Goal: Use online tool/utility: Utilize a website feature to perform a specific function

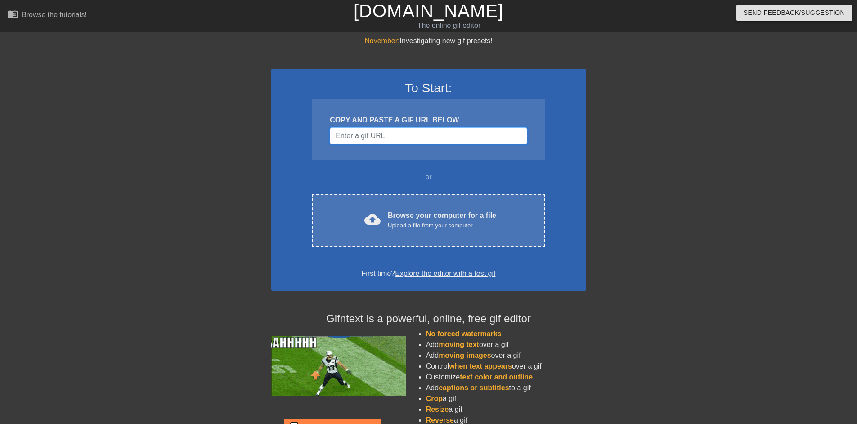
click at [390, 138] on input "Username" at bounding box center [428, 135] width 197 height 17
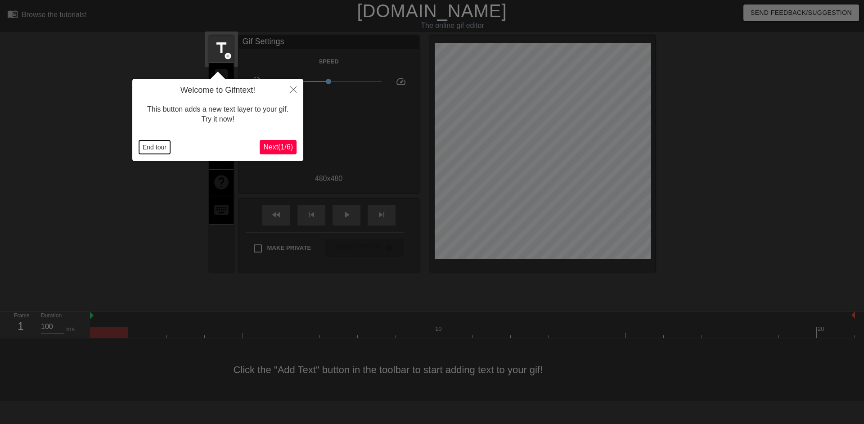
click at [151, 146] on button "End tour" at bounding box center [154, 146] width 31 height 13
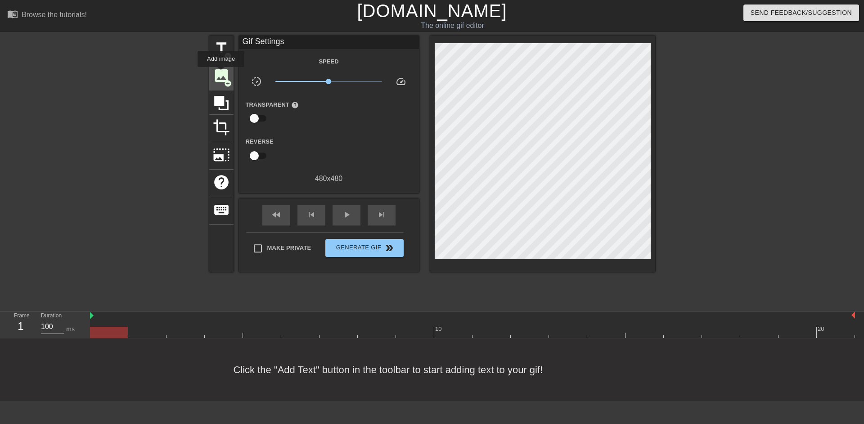
click at [220, 75] on span "image" at bounding box center [221, 75] width 17 height 17
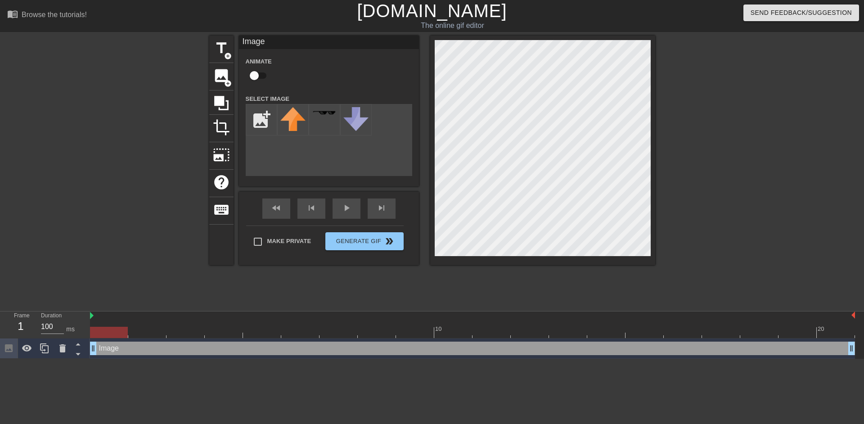
click at [254, 78] on input "checkbox" at bounding box center [253, 75] width 51 height 17
checkbox input "true"
click at [259, 120] on input "file" at bounding box center [261, 119] width 31 height 31
type input "C:\fakepath\USE THIS LOGO! RESIZE IF NEED@2x.png"
click at [287, 127] on img at bounding box center [292, 121] width 25 height 29
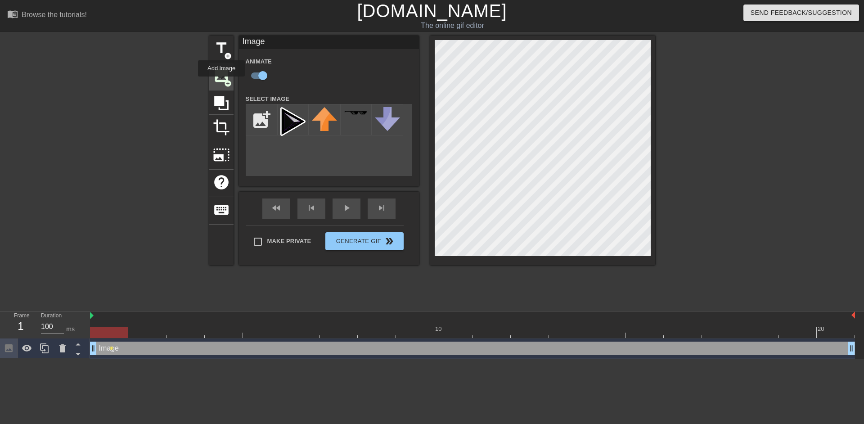
click at [221, 83] on span "image" at bounding box center [221, 75] width 17 height 17
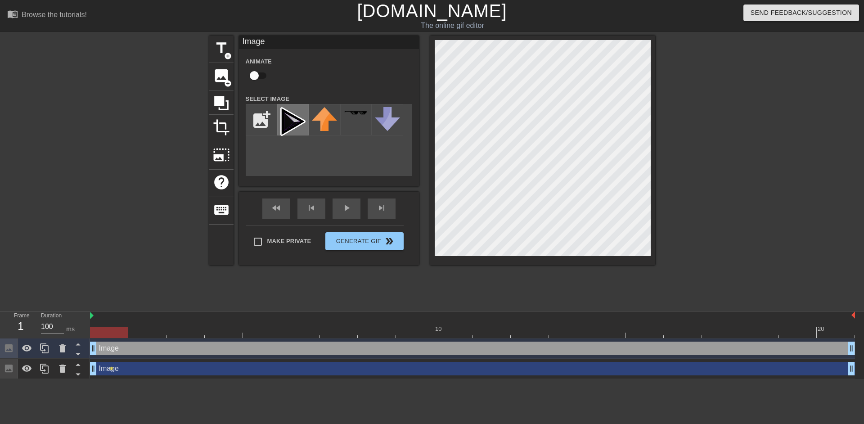
click at [293, 121] on img at bounding box center [292, 121] width 25 height 29
click at [261, 81] on input "checkbox" at bounding box center [253, 75] width 51 height 17
checkbox input "true"
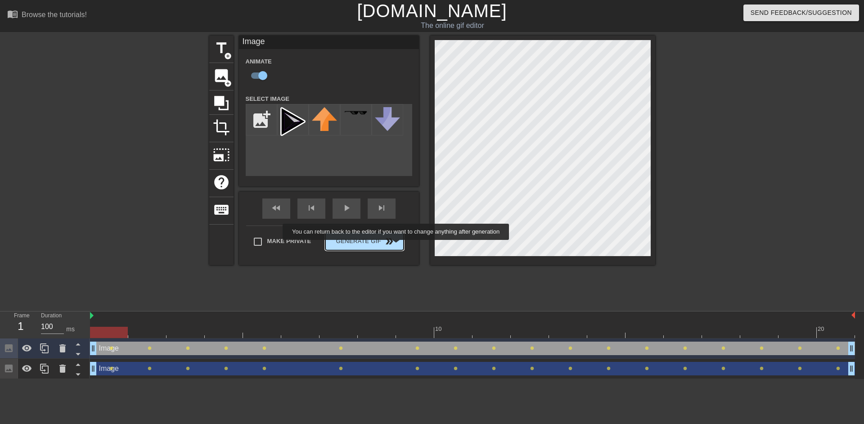
click at [396, 244] on span "Generate Gif double_arrow" at bounding box center [364, 241] width 71 height 11
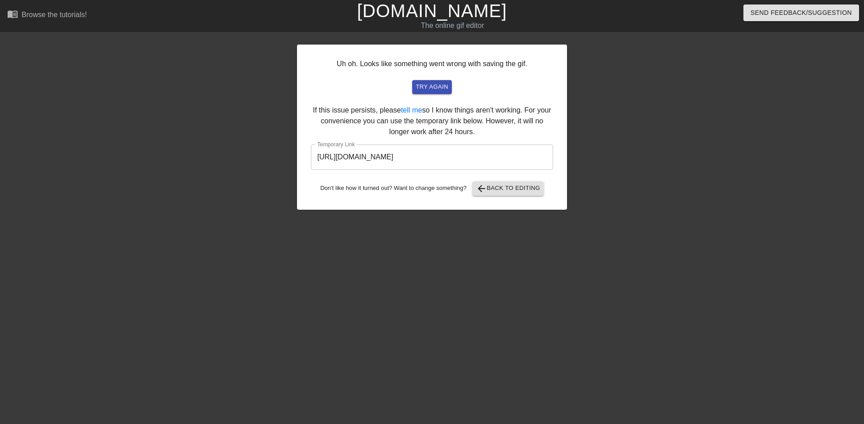
click at [423, 157] on input "https://www.gifntext.com/temp_generations/kW0FMvn9.gif" at bounding box center [432, 156] width 242 height 25
click at [409, 17] on link "[DOMAIN_NAME]" at bounding box center [432, 11] width 150 height 20
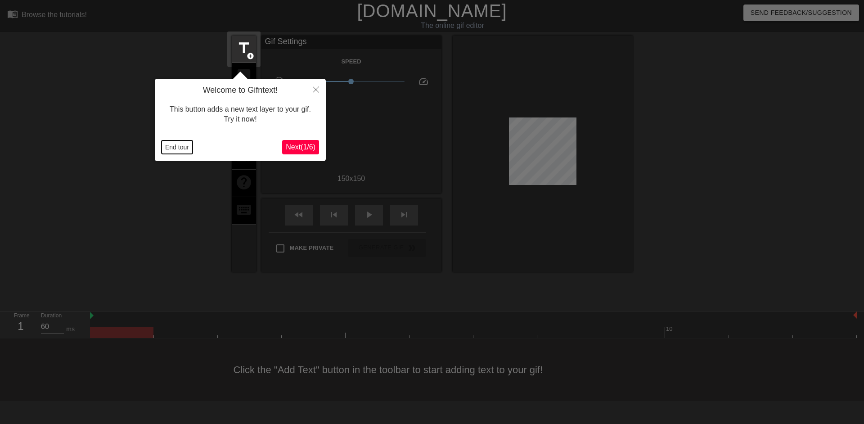
click at [170, 146] on button "End tour" at bounding box center [176, 146] width 31 height 13
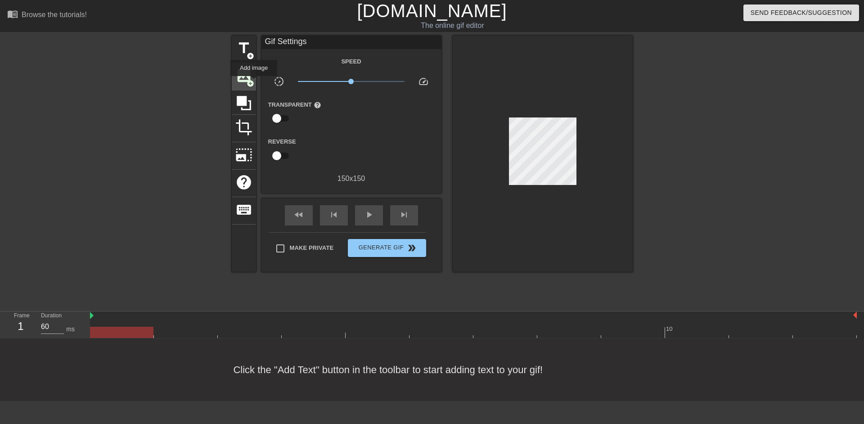
click at [254, 82] on span "add_circle" at bounding box center [250, 84] width 8 height 8
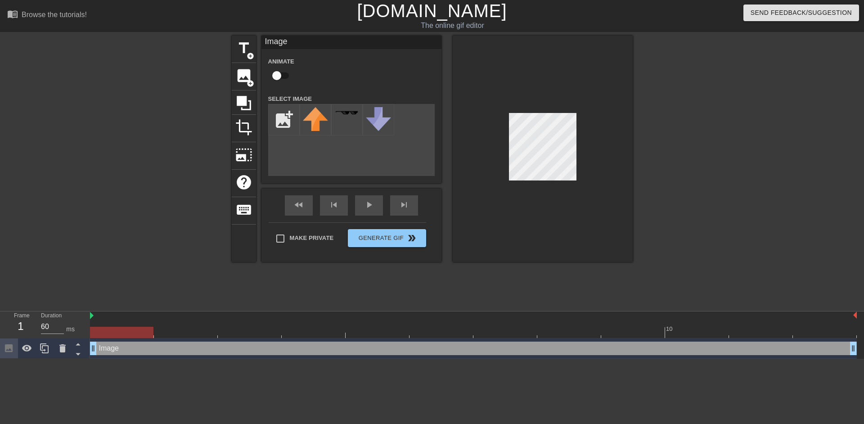
click at [279, 75] on input "checkbox" at bounding box center [276, 75] width 51 height 17
checkbox input "true"
click at [286, 121] on input "file" at bounding box center [284, 119] width 31 height 31
type input "C:\fakepath\USE THIS LOGO! RESIZE IF NEED@2x.png"
click at [321, 121] on img at bounding box center [315, 121] width 25 height 29
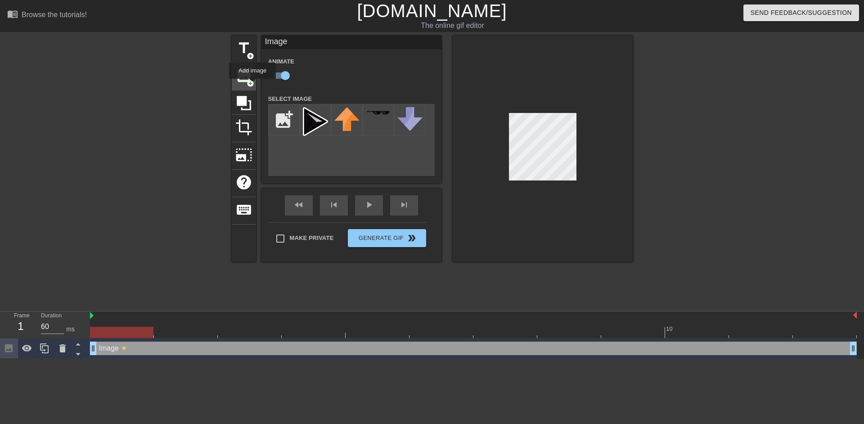
click at [252, 85] on span "add_circle" at bounding box center [250, 84] width 8 height 8
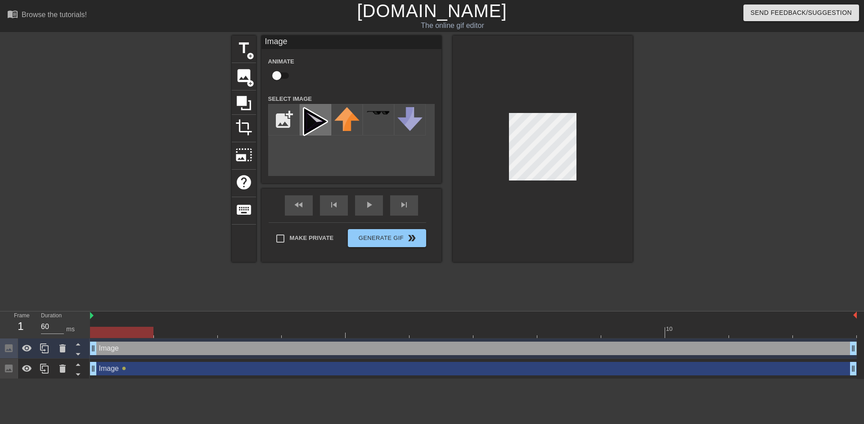
click at [313, 127] on img at bounding box center [315, 121] width 25 height 29
click at [282, 78] on input "checkbox" at bounding box center [276, 75] width 51 height 17
checkbox input "true"
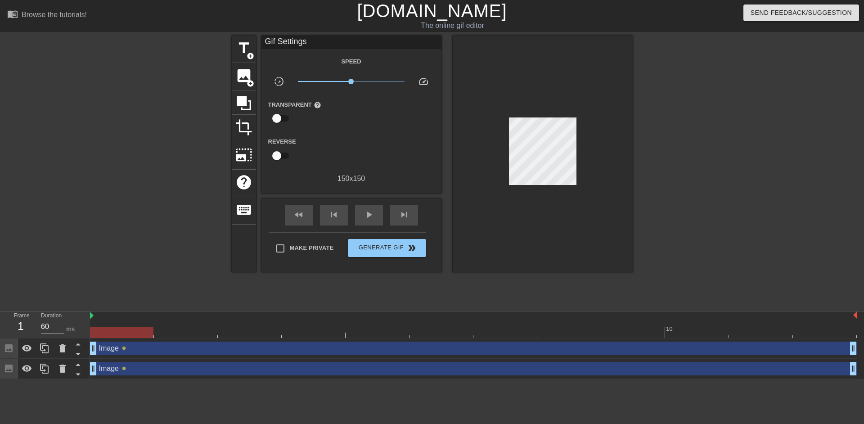
click at [598, 154] on div at bounding box center [542, 154] width 180 height 236
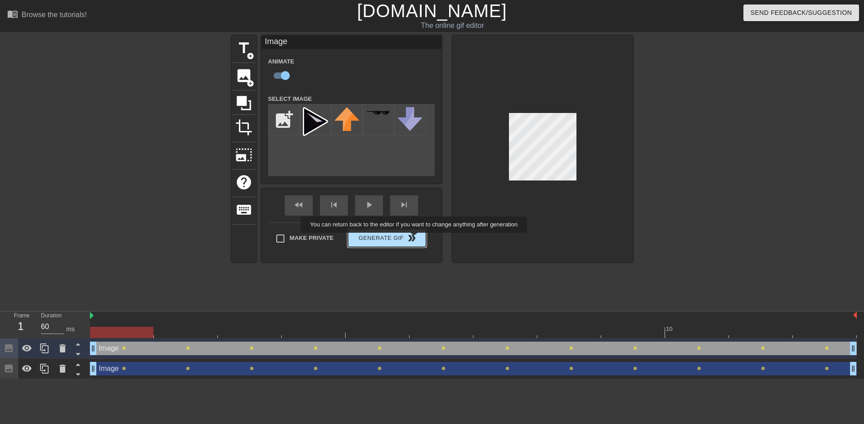
click at [412, 240] on button "Generate Gif double_arrow" at bounding box center [387, 238] width 78 height 18
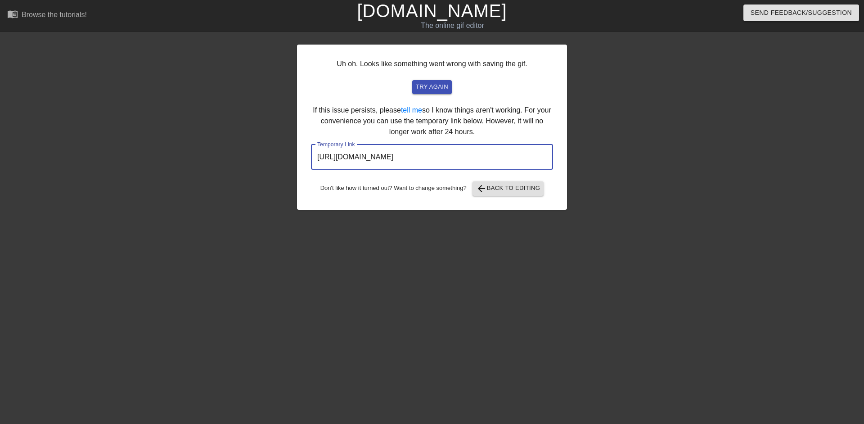
click at [470, 152] on input "https://www.gifntext.com/temp_generations/I0AsXEVV.gif" at bounding box center [432, 156] width 242 height 25
click at [430, 13] on link "[DOMAIN_NAME]" at bounding box center [432, 11] width 150 height 20
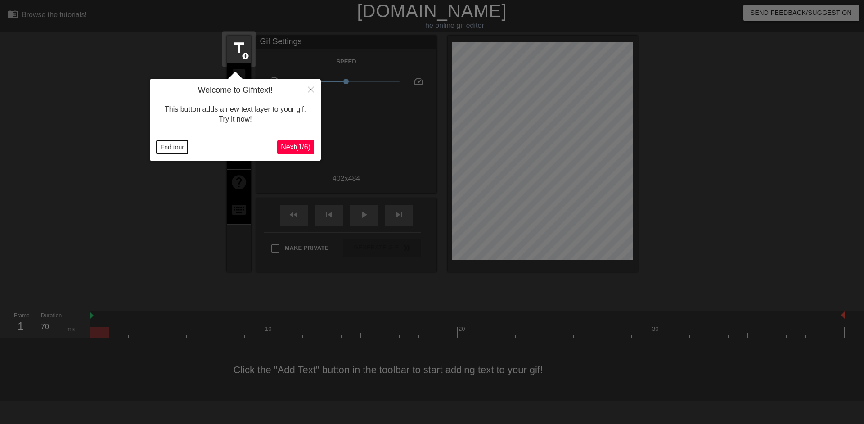
click at [166, 149] on button "End tour" at bounding box center [172, 146] width 31 height 13
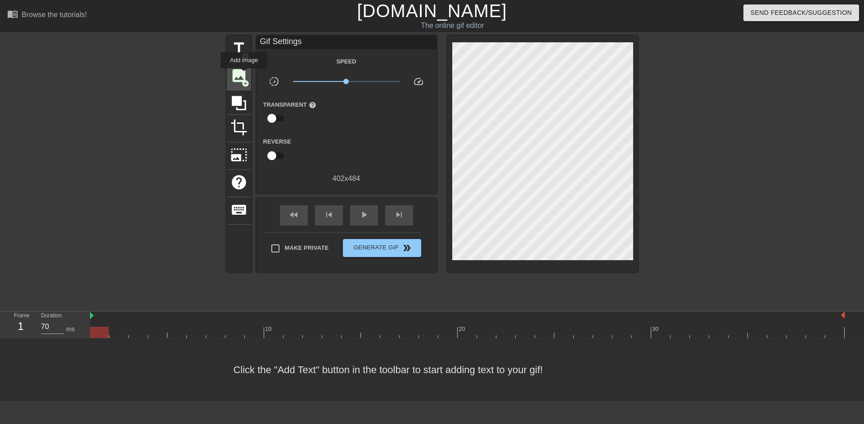
click at [244, 75] on span "image" at bounding box center [238, 75] width 17 height 17
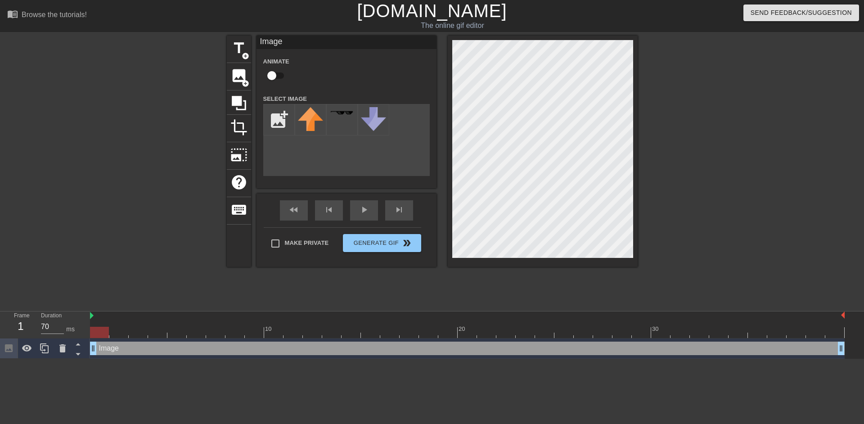
click at [273, 77] on input "checkbox" at bounding box center [271, 75] width 51 height 17
checkbox input "true"
click at [284, 127] on input "file" at bounding box center [279, 119] width 31 height 31
type input "C:\fakepath\USE THIS LOGO! RESIZE IF NEED@2x.png"
click at [317, 119] on img at bounding box center [310, 121] width 25 height 29
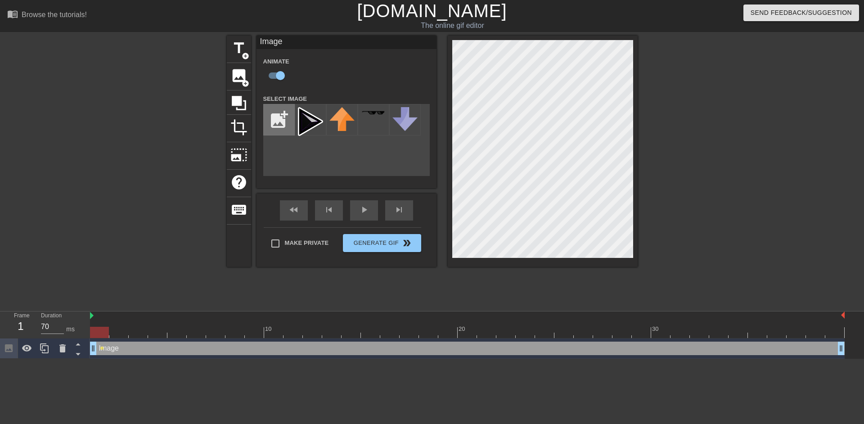
click at [273, 125] on input "file" at bounding box center [279, 119] width 31 height 31
click at [245, 77] on span "image" at bounding box center [238, 75] width 17 height 17
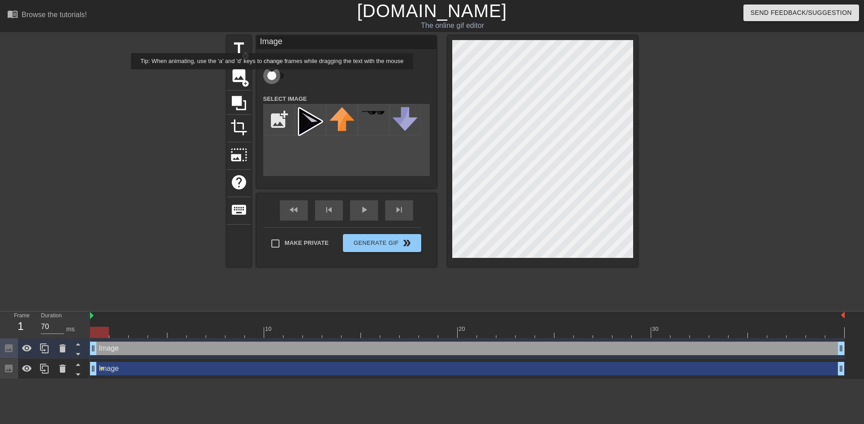
click at [272, 76] on input "checkbox" at bounding box center [271, 75] width 51 height 17
checkbox input "true"
click at [306, 120] on img at bounding box center [310, 121] width 25 height 29
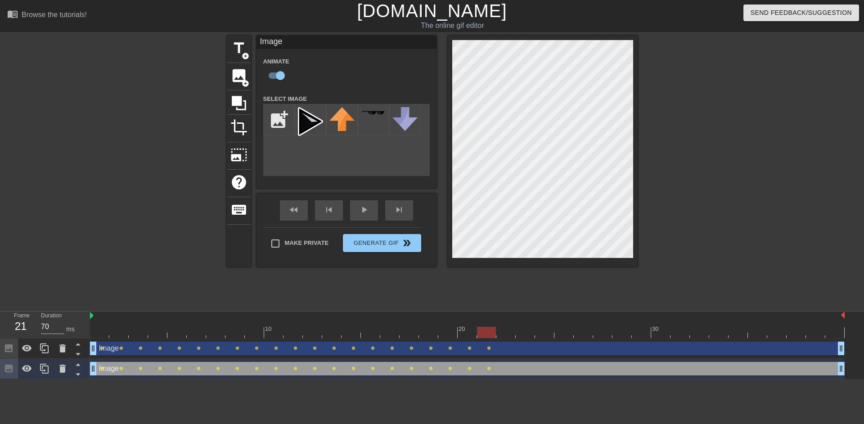
click at [668, 117] on div at bounding box center [715, 171] width 135 height 270
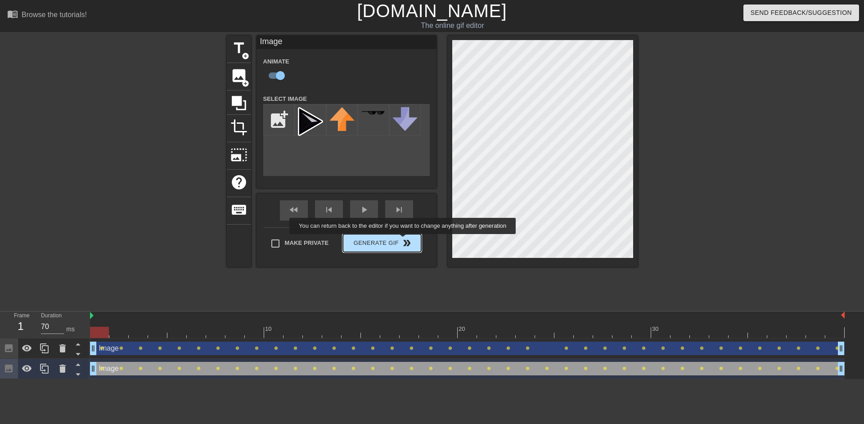
click at [403, 240] on button "Generate Gif double_arrow" at bounding box center [382, 243] width 78 height 18
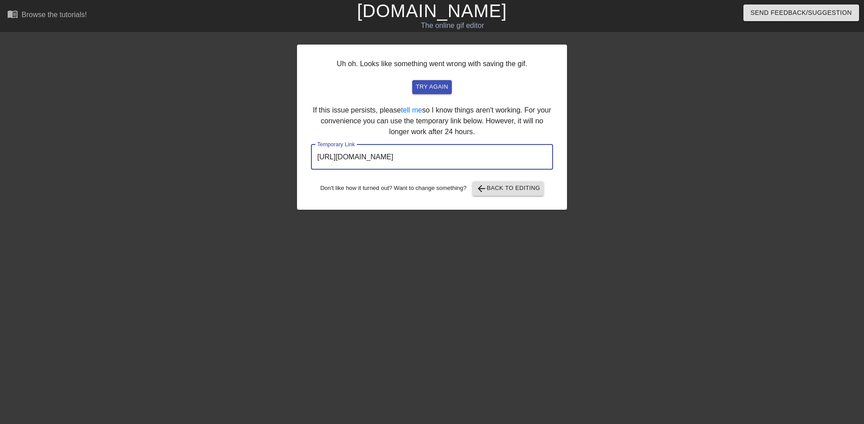
click at [409, 160] on input "https://www.gifntext.com/temp_generations/KoKZa52A.gif" at bounding box center [432, 156] width 242 height 25
click at [393, 8] on link "[DOMAIN_NAME]" at bounding box center [432, 11] width 150 height 20
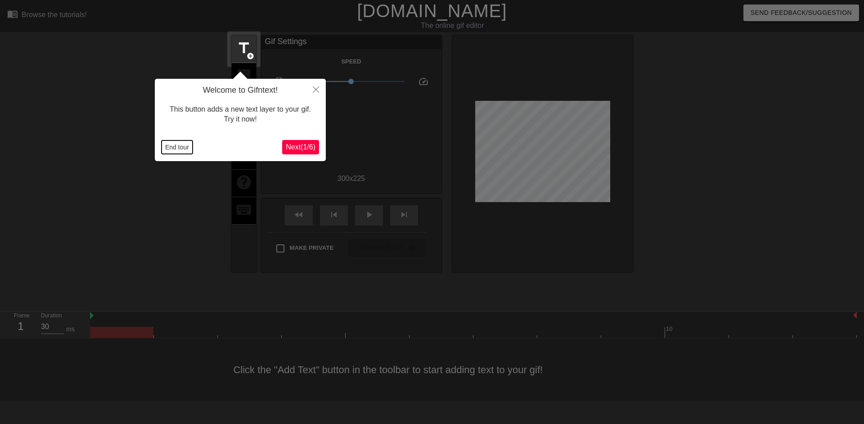
click at [176, 149] on button "End tour" at bounding box center [176, 146] width 31 height 13
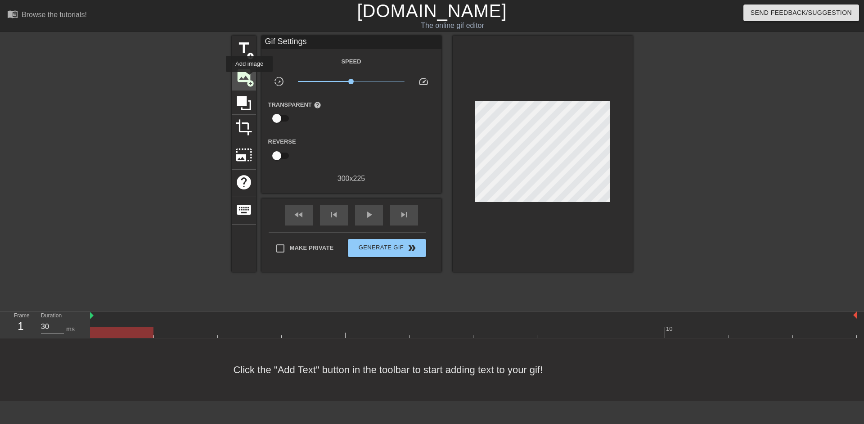
click at [248, 77] on span "image" at bounding box center [243, 75] width 17 height 17
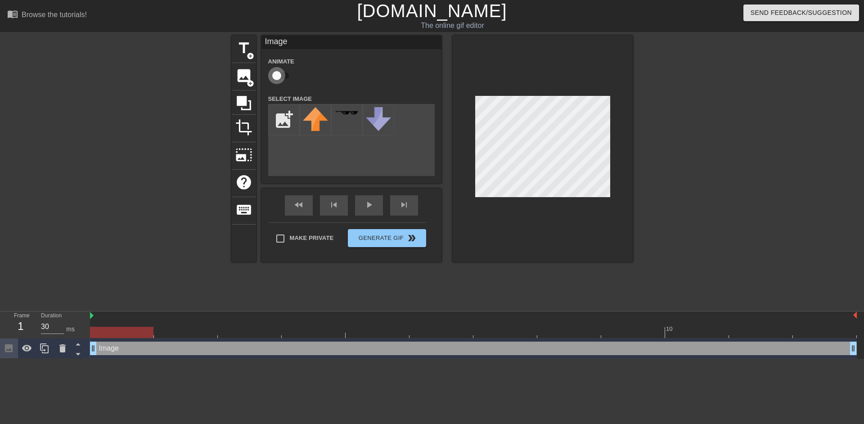
click at [282, 72] on input "checkbox" at bounding box center [276, 75] width 51 height 17
checkbox input "true"
click at [289, 109] on input "file" at bounding box center [284, 119] width 31 height 31
type input "C:\fakepath\splash 1 (1).png"
click at [317, 119] on img at bounding box center [315, 121] width 25 height 28
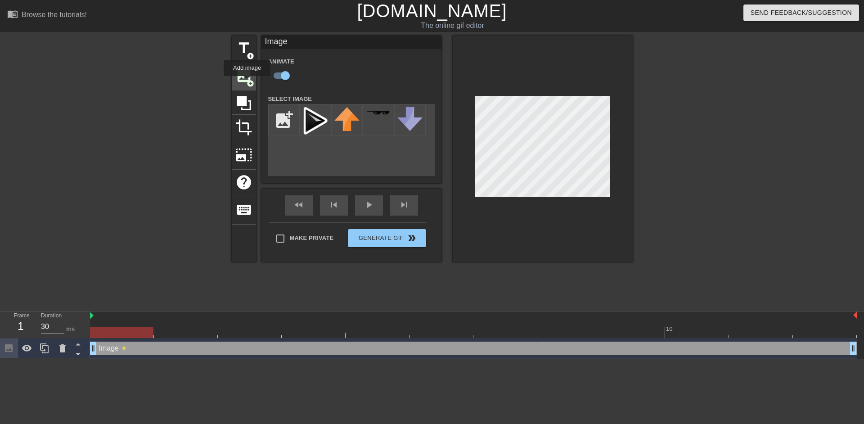
click at [248, 75] on span "image" at bounding box center [243, 75] width 17 height 17
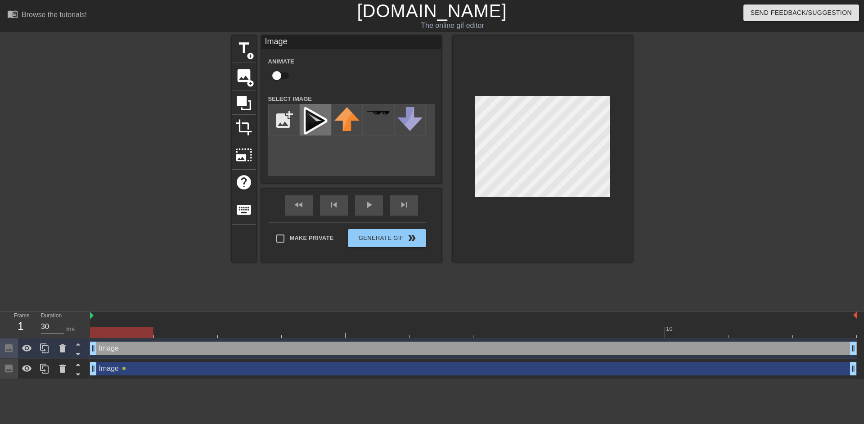
click at [318, 122] on img at bounding box center [315, 121] width 25 height 28
click at [283, 76] on input "checkbox" at bounding box center [276, 75] width 51 height 17
checkbox input "true"
click at [413, 245] on button "Generate Gif double_arrow" at bounding box center [387, 238] width 78 height 18
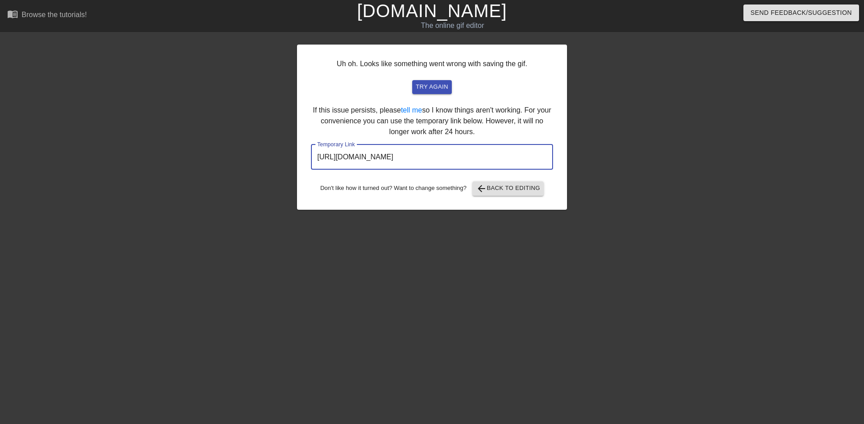
click at [442, 155] on input "https://www.gifntext.com/temp_generations/51bTsKcr.gif" at bounding box center [432, 156] width 242 height 25
click at [445, 18] on link "[DOMAIN_NAME]" at bounding box center [432, 11] width 150 height 20
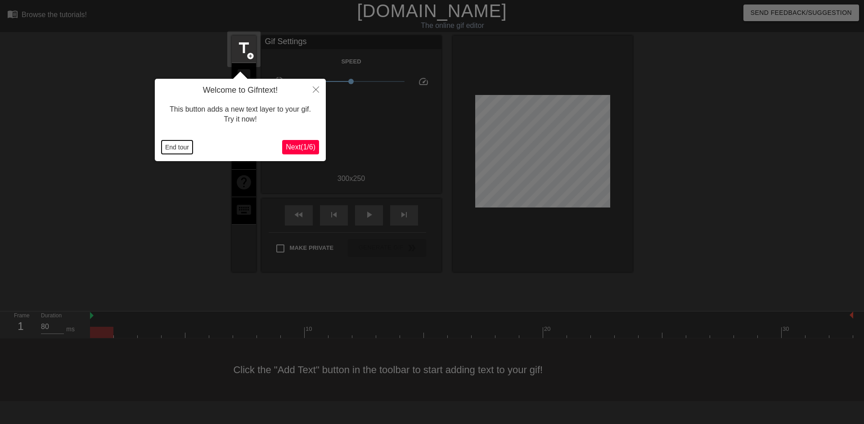
click at [164, 143] on button "End tour" at bounding box center [176, 146] width 31 height 13
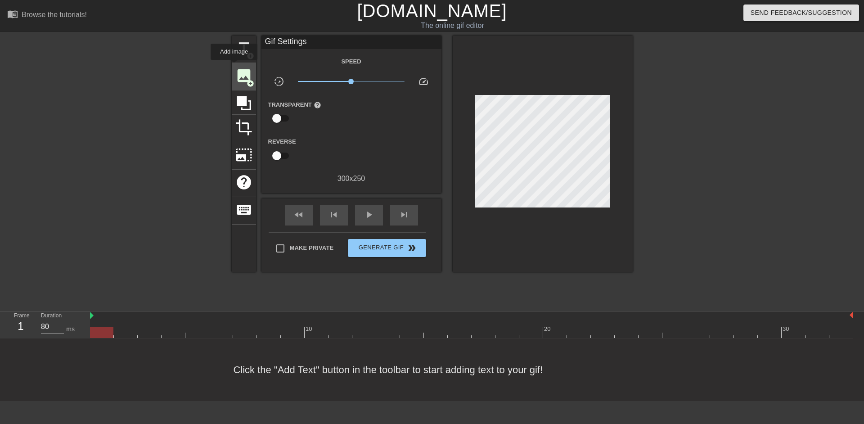
click at [243, 85] on div "image add_circle" at bounding box center [244, 76] width 24 height 27
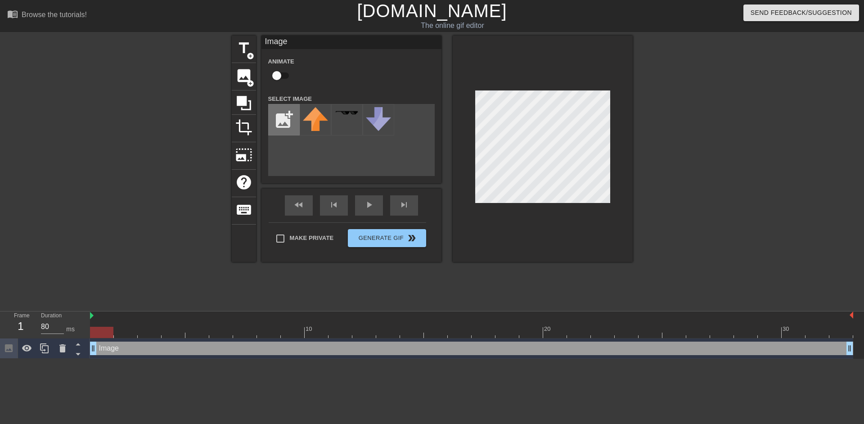
click at [289, 119] on input "file" at bounding box center [284, 119] width 31 height 31
type input "C:\fakepath\splash 1 (1).png"
click at [280, 73] on input "checkbox" at bounding box center [276, 75] width 51 height 17
click at [312, 112] on img at bounding box center [315, 121] width 25 height 28
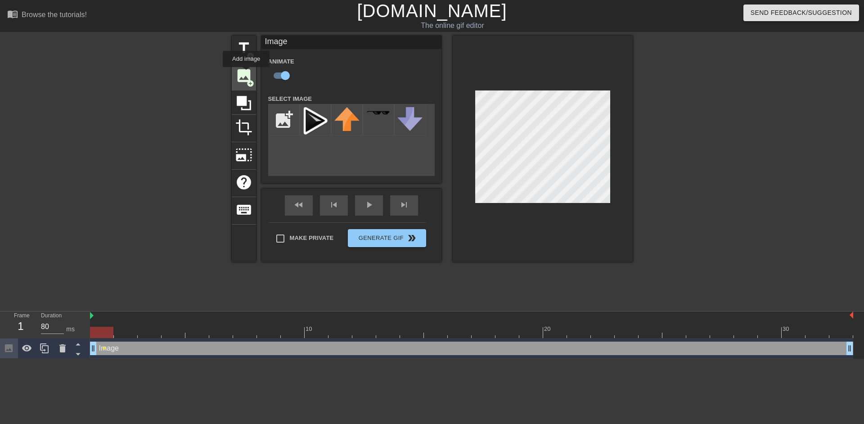
click at [246, 73] on span "image" at bounding box center [243, 75] width 17 height 17
checkbox input "false"
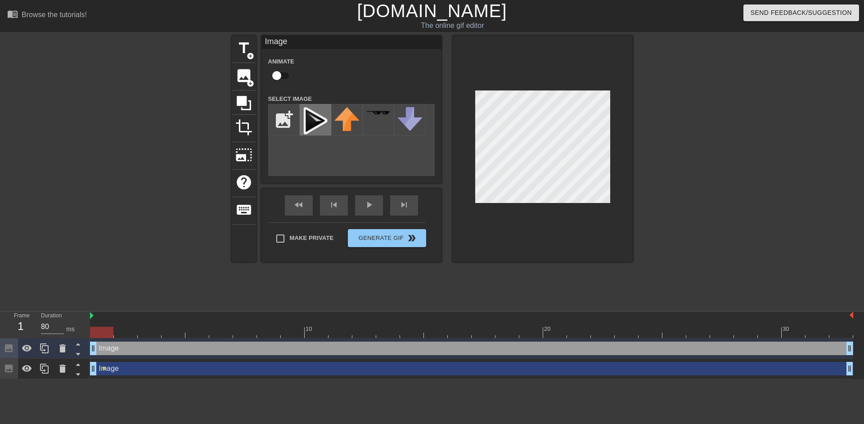
click at [317, 119] on img at bounding box center [315, 121] width 25 height 28
click at [279, 77] on input "checkbox" at bounding box center [276, 75] width 51 height 17
checkbox input "true"
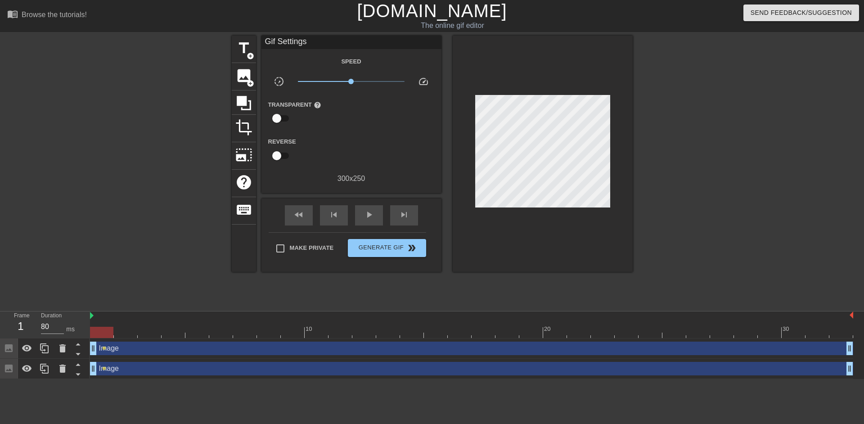
click at [668, 136] on div at bounding box center [710, 171] width 135 height 270
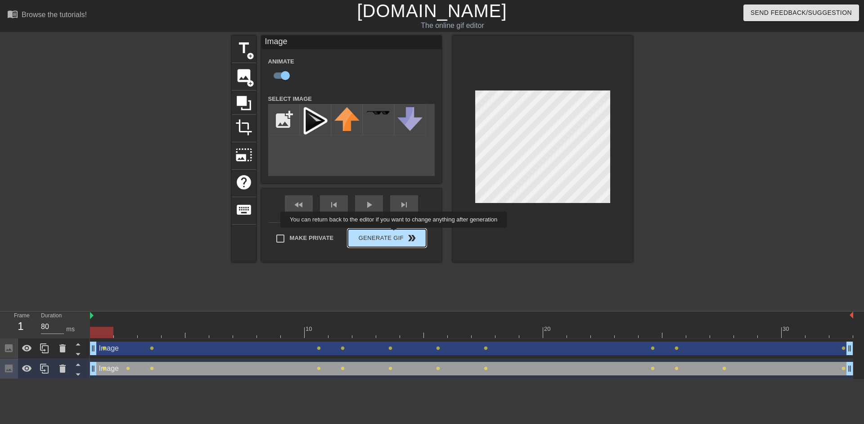
click at [395, 237] on button "Generate Gif double_arrow" at bounding box center [387, 238] width 78 height 18
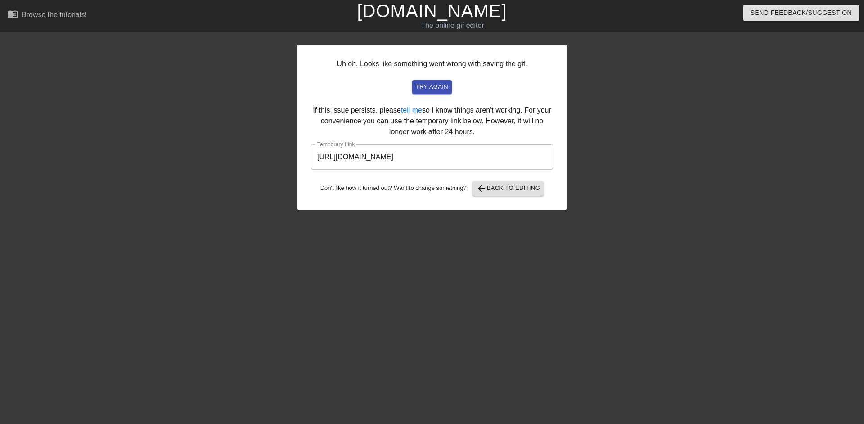
click at [450, 158] on input "https://www.gifntext.com/temp_generations/oXaHgEV5.gif" at bounding box center [432, 156] width 242 height 25
click at [420, 9] on link "[DOMAIN_NAME]" at bounding box center [432, 11] width 150 height 20
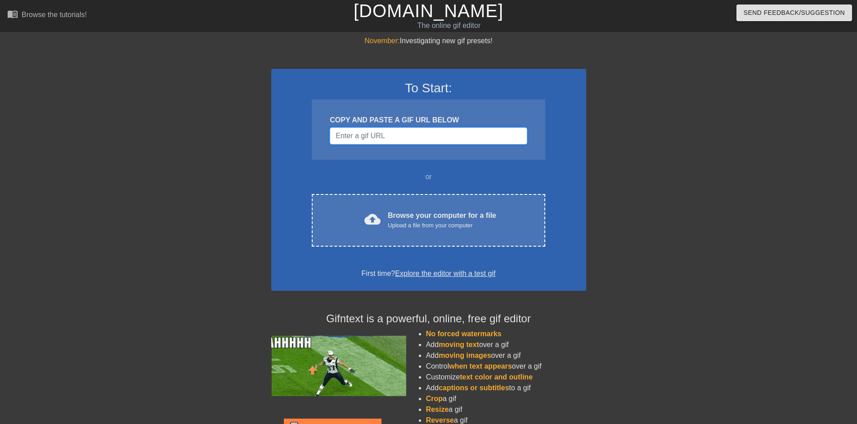
click at [426, 131] on input "Username" at bounding box center [428, 135] width 197 height 17
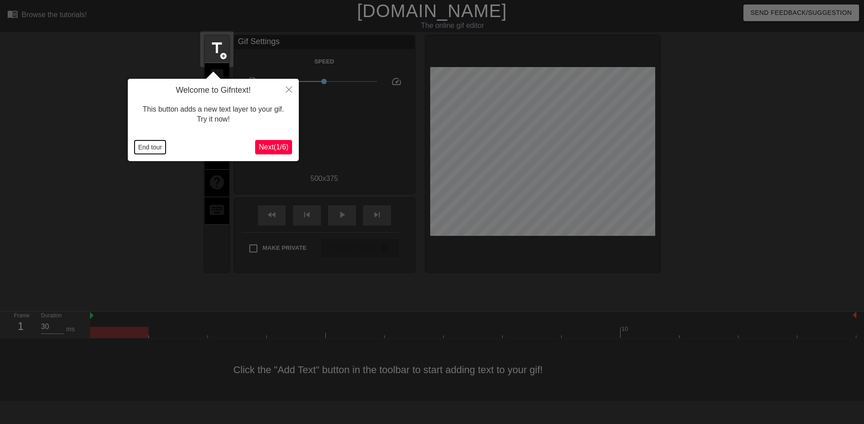
click at [144, 141] on button "End tour" at bounding box center [149, 146] width 31 height 13
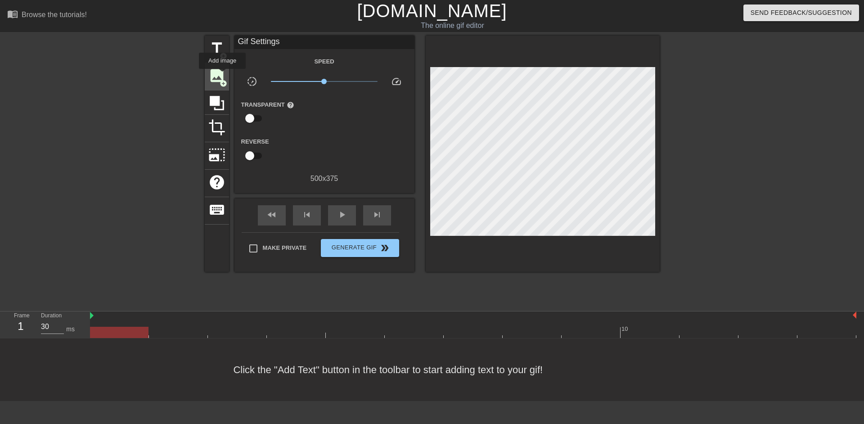
click at [222, 75] on span "image" at bounding box center [216, 75] width 17 height 17
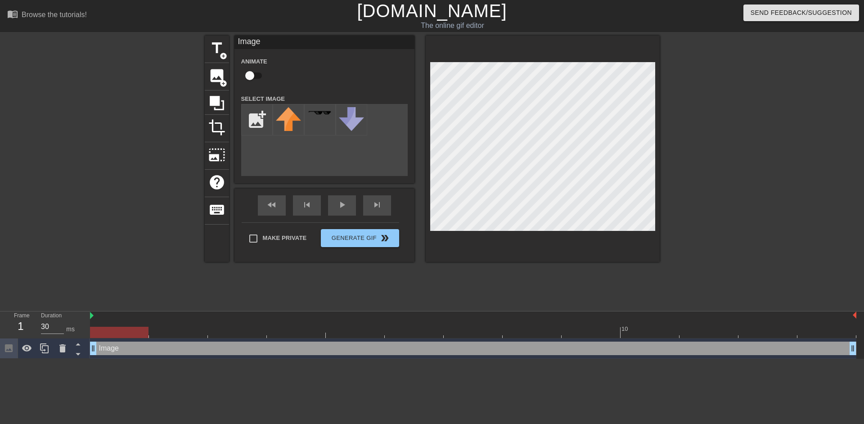
click at [249, 77] on input "checkbox" at bounding box center [249, 75] width 51 height 17
checkbox input "true"
click at [255, 116] on input "file" at bounding box center [257, 119] width 31 height 31
type input "C:\fakepath\splash 1.png"
click at [284, 121] on img at bounding box center [288, 121] width 25 height 28
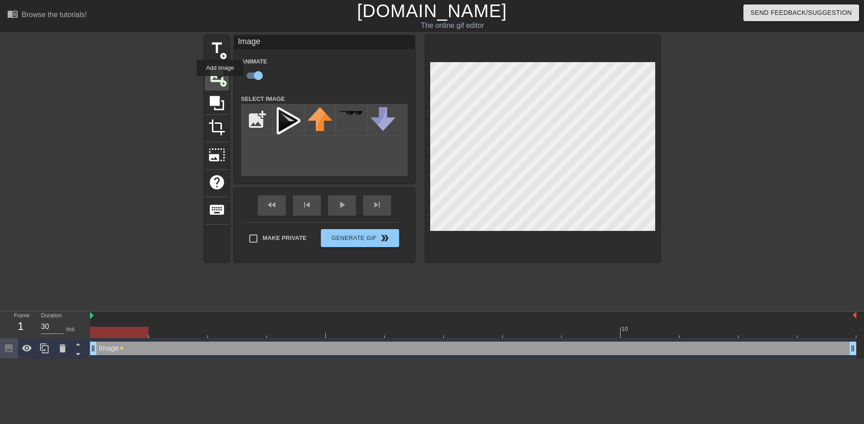
click at [220, 82] on span "add_circle" at bounding box center [223, 84] width 8 height 8
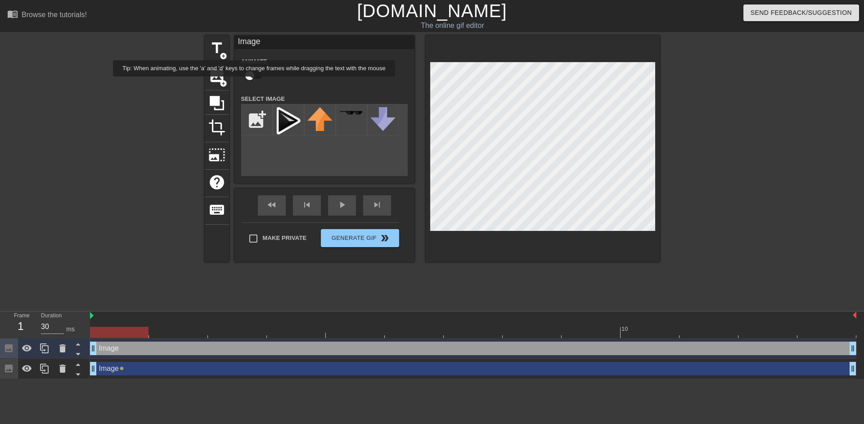
click at [254, 81] on input "checkbox" at bounding box center [249, 75] width 51 height 17
checkbox input "true"
click at [283, 129] on img at bounding box center [288, 121] width 25 height 28
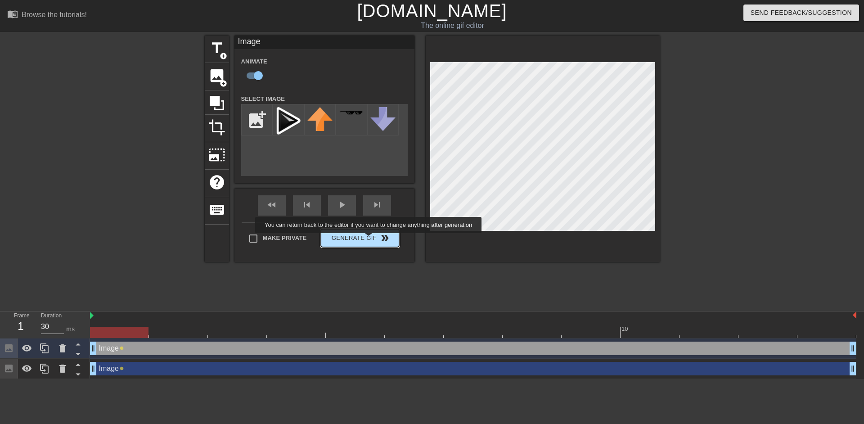
click at [369, 239] on button "Generate Gif double_arrow" at bounding box center [360, 238] width 78 height 18
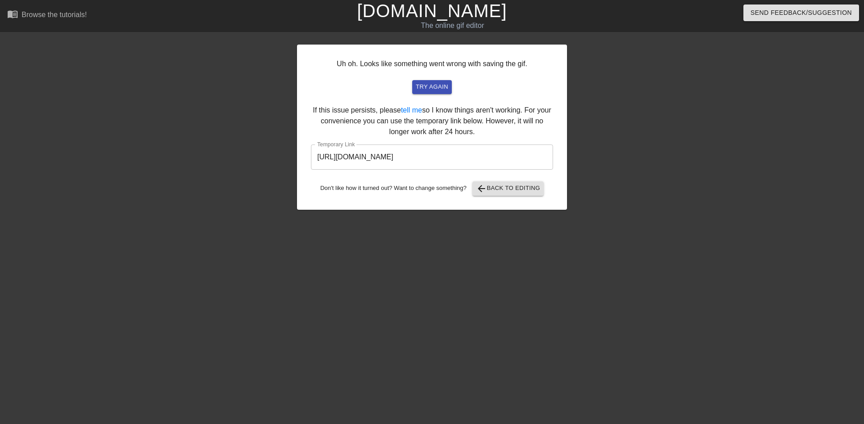
click at [469, 157] on input "https://www.gifntext.com/temp_generations/O4cZW9Wm.gif" at bounding box center [432, 156] width 242 height 25
click at [441, 20] on div "The online gif editor" at bounding box center [452, 25] width 320 height 11
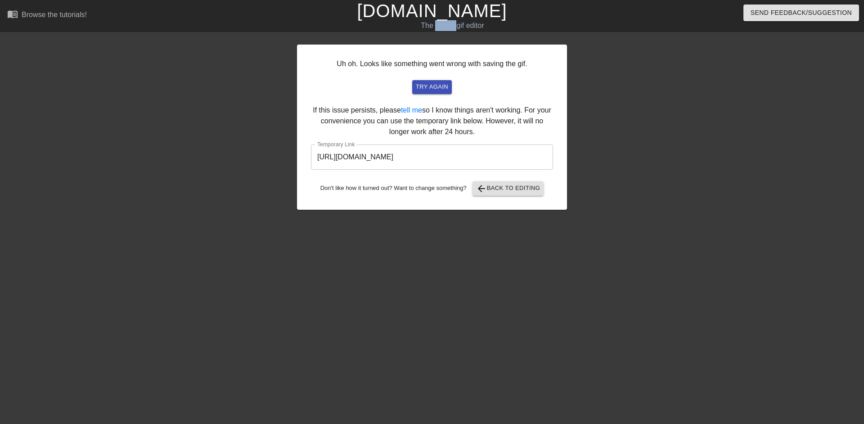
click at [441, 17] on link "[DOMAIN_NAME]" at bounding box center [432, 11] width 150 height 20
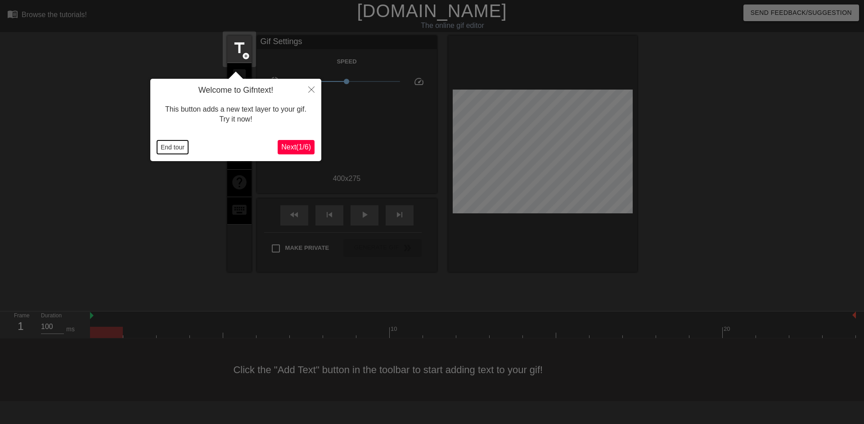
click at [172, 146] on button "End tour" at bounding box center [172, 146] width 31 height 13
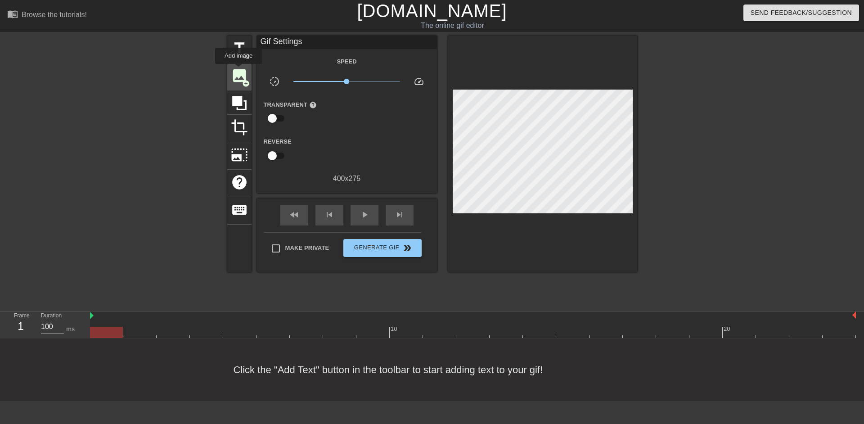
click at [238, 70] on span "image" at bounding box center [239, 75] width 17 height 17
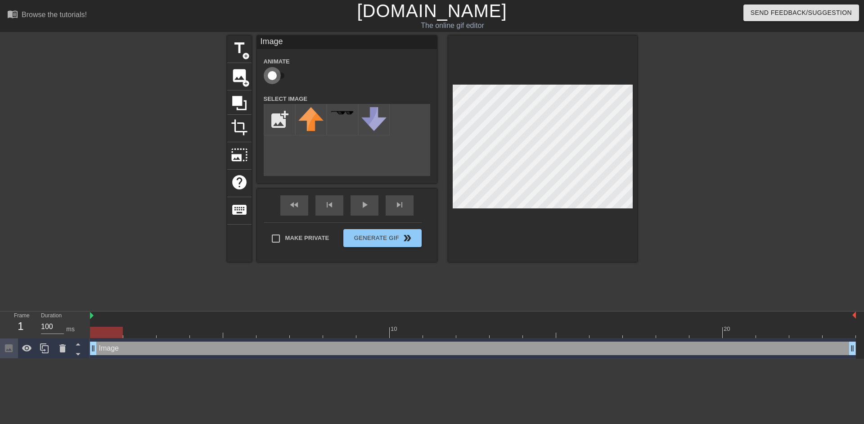
click at [276, 78] on input "checkbox" at bounding box center [271, 75] width 51 height 17
checkbox input "true"
click at [280, 126] on input "file" at bounding box center [279, 119] width 31 height 31
type input "C:\fakepath\splash 1 (1).png"
click at [312, 117] on img at bounding box center [310, 121] width 25 height 28
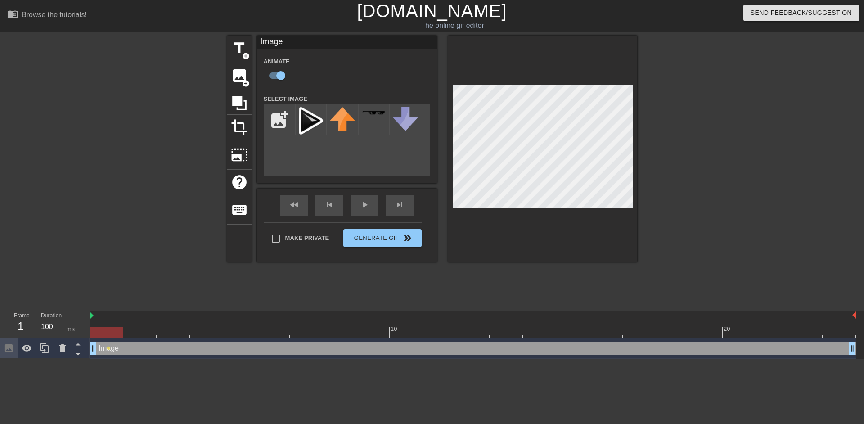
click at [527, 210] on div at bounding box center [542, 149] width 189 height 226
type input "100"
click at [610, 222] on div at bounding box center [542, 149] width 189 height 226
click at [240, 80] on span "image" at bounding box center [239, 75] width 17 height 17
checkbox input "false"
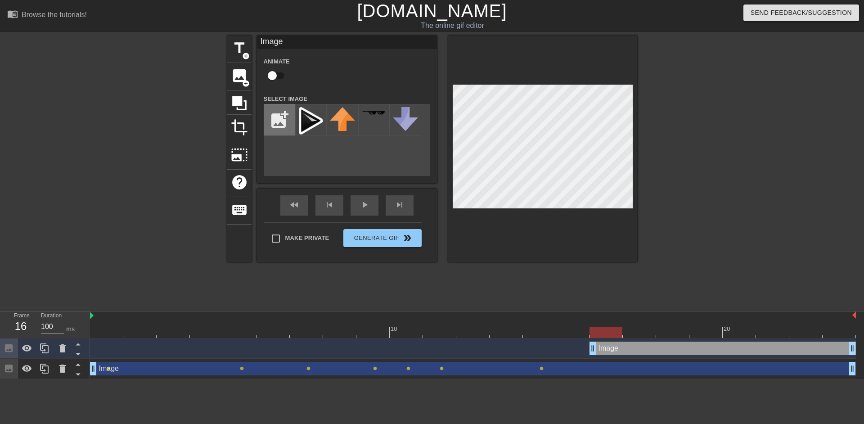
click at [283, 118] on input "file" at bounding box center [279, 119] width 31 height 31
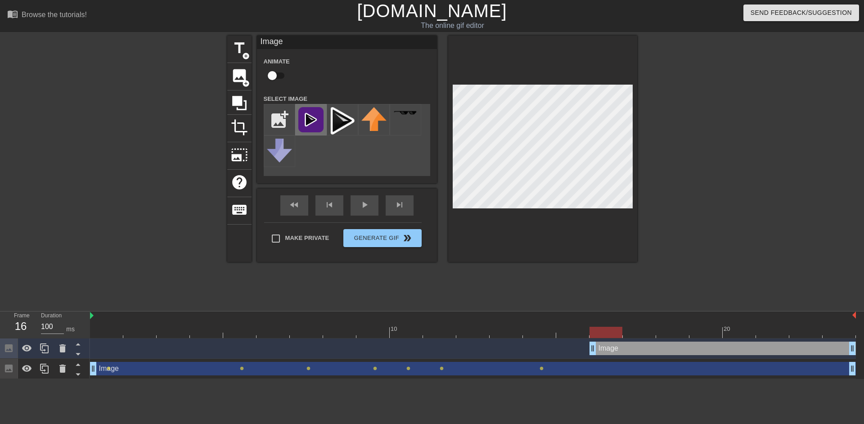
click at [312, 116] on img at bounding box center [310, 119] width 25 height 25
click at [280, 117] on input "file" at bounding box center [279, 119] width 31 height 31
type input "C:\fakepath\icon 1.png"
click at [345, 124] on img at bounding box center [342, 119] width 25 height 25
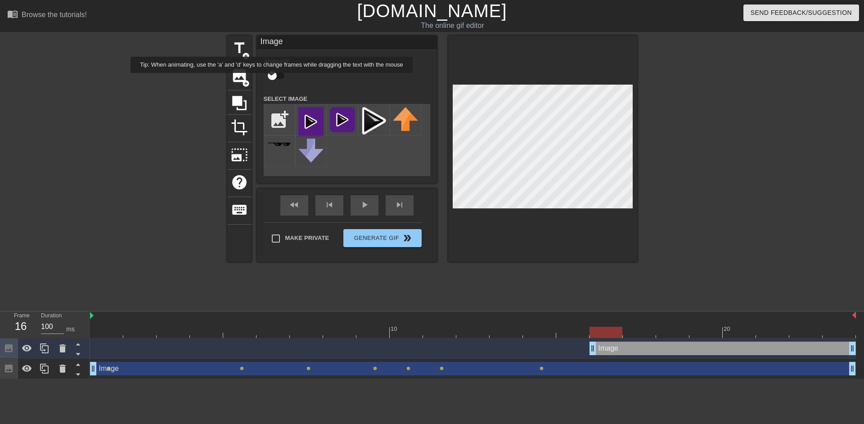
click at [272, 79] on input "checkbox" at bounding box center [271, 75] width 51 height 17
checkbox input "true"
click at [515, 209] on div at bounding box center [542, 149] width 189 height 226
click at [660, 159] on div at bounding box center [715, 171] width 135 height 270
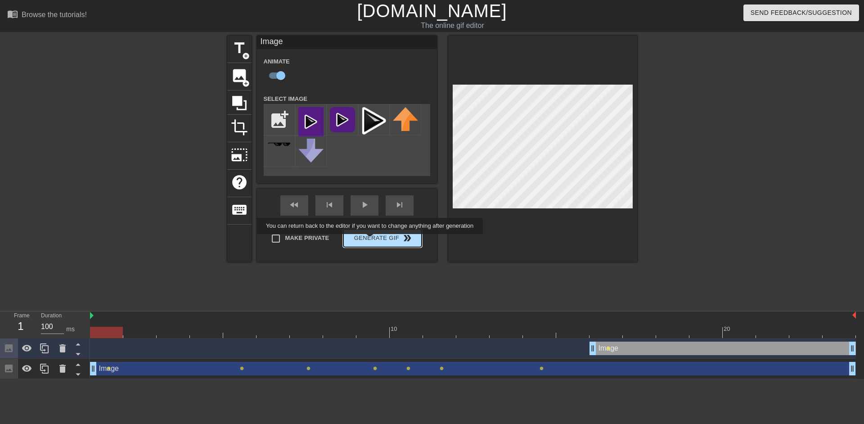
click at [371, 240] on button "Generate Gif double_arrow" at bounding box center [382, 238] width 78 height 18
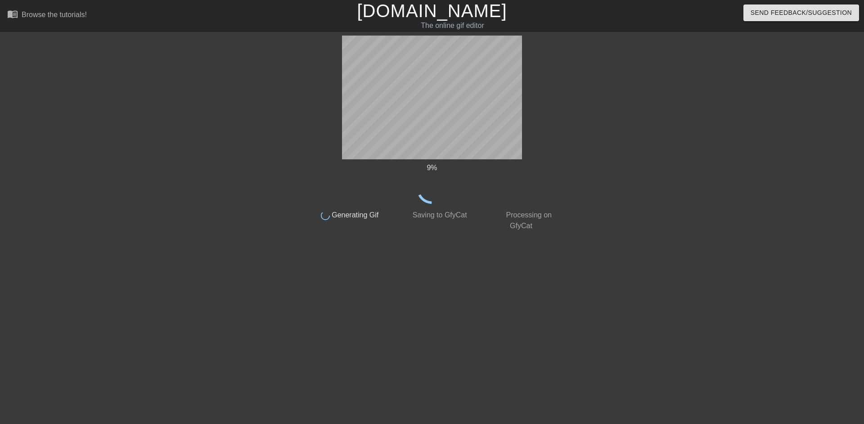
click at [392, 243] on div "9 % done Generating Gif done Saving to GfyCat done Processing on GfyCat title a…" at bounding box center [432, 171] width 254 height 270
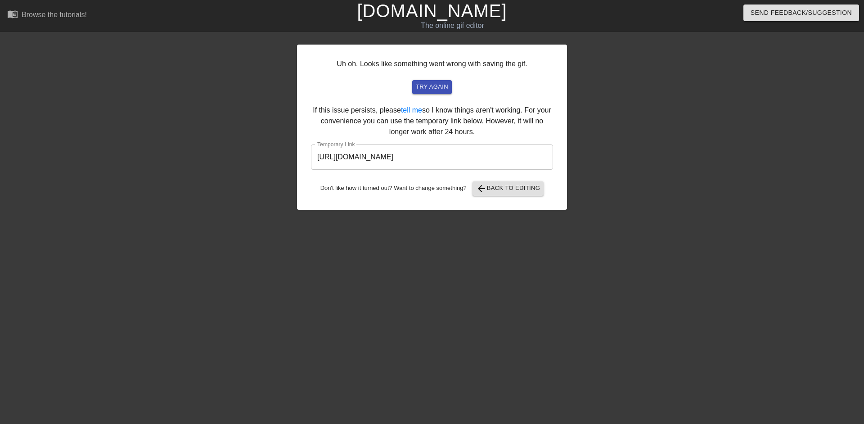
click at [470, 164] on input "https://www.gifntext.com/temp_generations/HFFD8uD4.gif" at bounding box center [432, 156] width 242 height 25
click at [471, 159] on input "https://www.gifntext.com/temp_generations/HFFD8uD4.gif" at bounding box center [432, 156] width 242 height 25
click at [473, 158] on input "https://www.gifntext.com/temp_generations/HFFD8uD4.gif" at bounding box center [432, 156] width 242 height 25
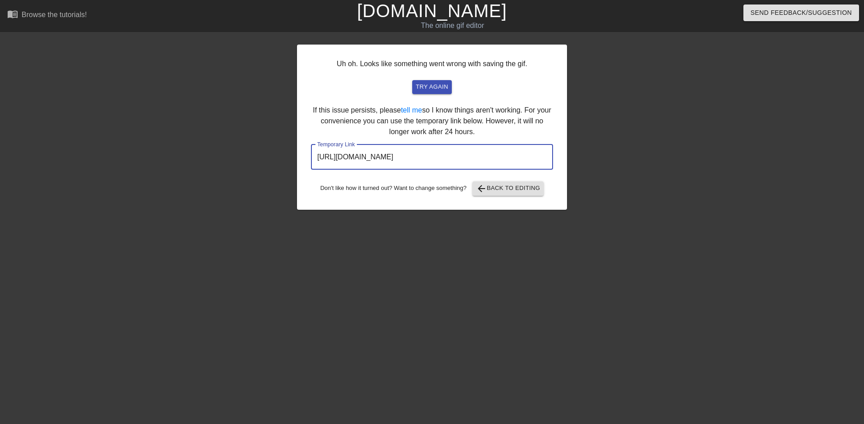
click at [473, 158] on input "https://www.gifntext.com/temp_generations/HFFD8uD4.gif" at bounding box center [432, 156] width 242 height 25
click at [458, 21] on div "The online gif editor" at bounding box center [452, 25] width 320 height 11
click at [463, 9] on link "[DOMAIN_NAME]" at bounding box center [432, 11] width 150 height 20
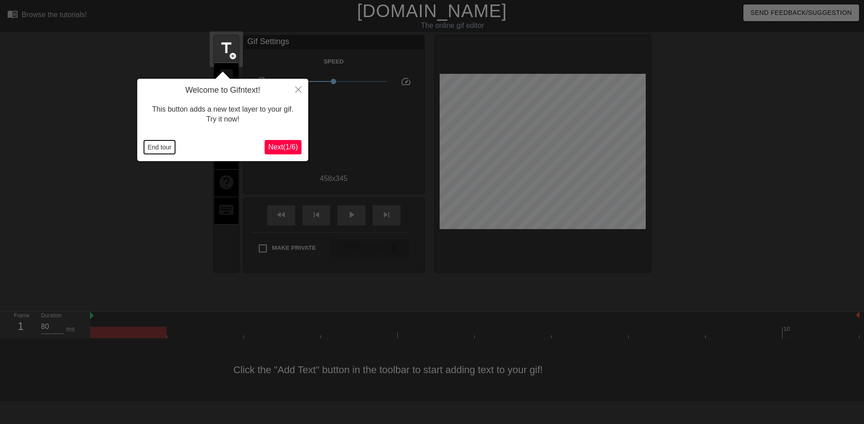
click at [152, 151] on button "End tour" at bounding box center [159, 146] width 31 height 13
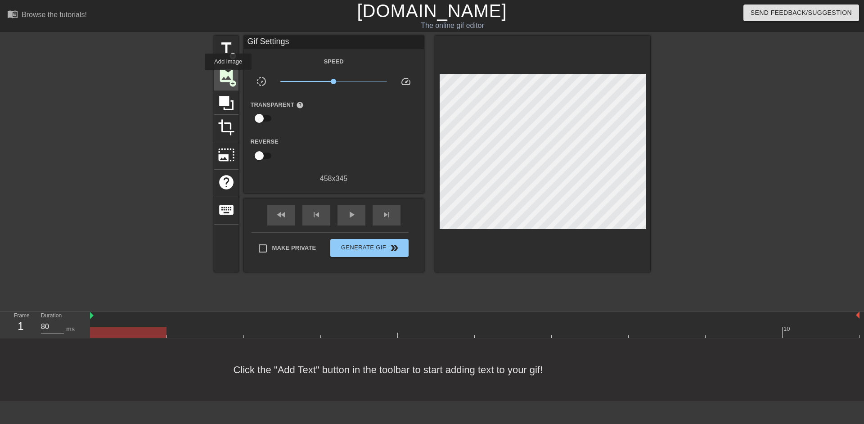
click at [228, 76] on span "image" at bounding box center [226, 75] width 17 height 17
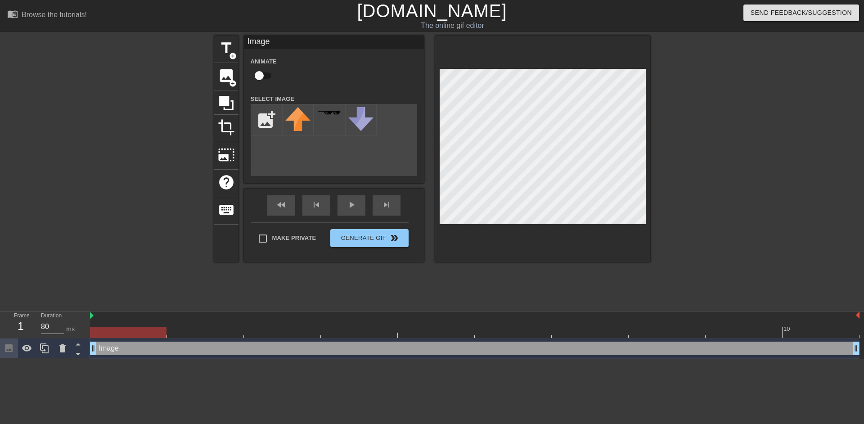
click at [255, 72] on input "checkbox" at bounding box center [258, 75] width 51 height 17
checkbox input "true"
click at [267, 112] on input "file" at bounding box center [266, 119] width 31 height 31
type input "C:\fakepath\splash 1 (1).png"
click at [295, 119] on img at bounding box center [297, 121] width 25 height 28
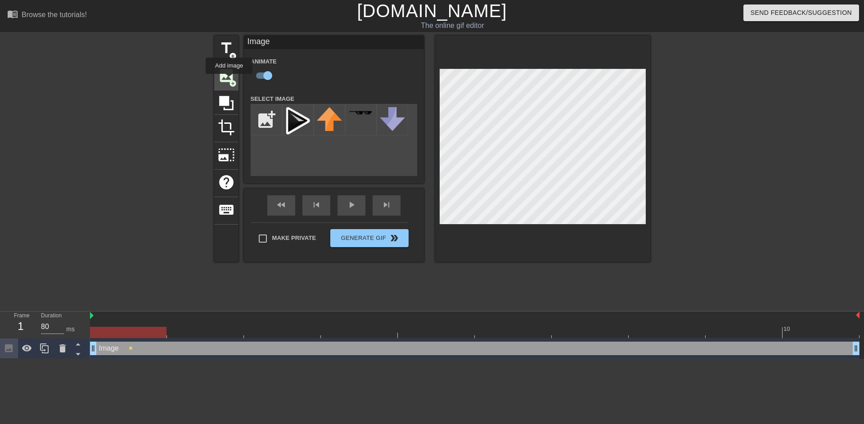
click at [229, 80] on span "add_circle" at bounding box center [233, 84] width 8 height 8
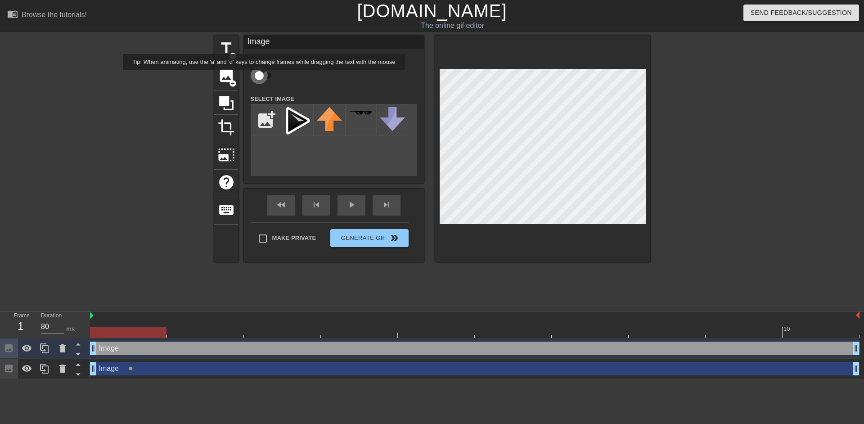
click at [264, 76] on input "checkbox" at bounding box center [258, 75] width 51 height 17
checkbox input "true"
click at [289, 116] on img at bounding box center [297, 121] width 25 height 28
click at [343, 205] on div "play_arrow" at bounding box center [351, 205] width 28 height 20
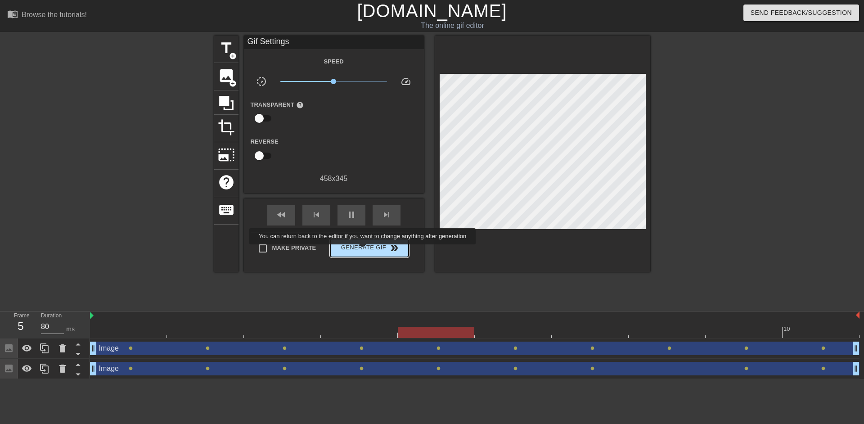
click at [363, 251] on span "Generate Gif double_arrow" at bounding box center [369, 247] width 71 height 11
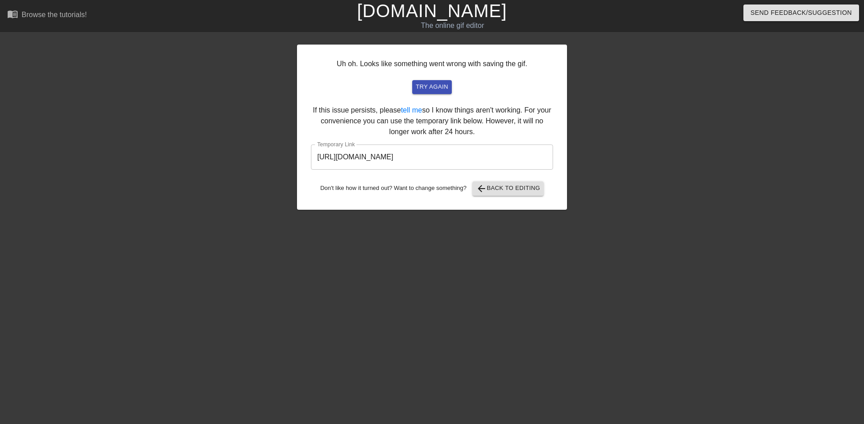
click at [466, 163] on input "[URL][DOMAIN_NAME]" at bounding box center [432, 156] width 242 height 25
click at [465, 161] on input "[URL][DOMAIN_NAME]" at bounding box center [432, 156] width 242 height 25
click at [463, 159] on input "[URL][DOMAIN_NAME]" at bounding box center [432, 156] width 242 height 25
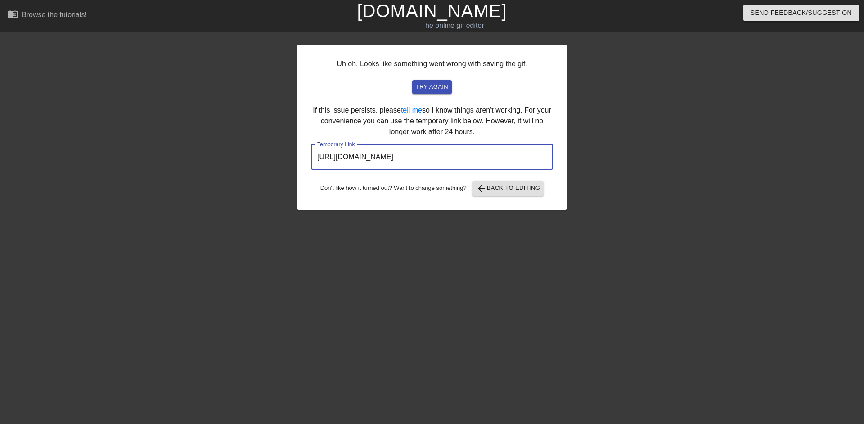
click at [463, 159] on input "[URL][DOMAIN_NAME]" at bounding box center [432, 156] width 242 height 25
click at [435, 8] on link "[DOMAIN_NAME]" at bounding box center [432, 11] width 150 height 20
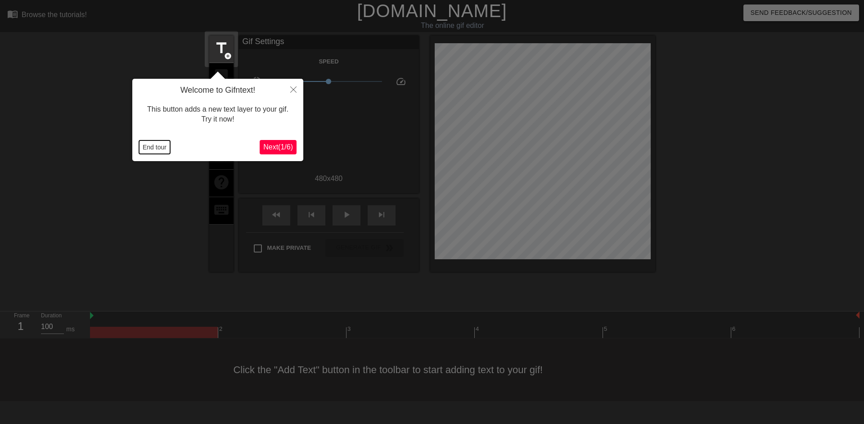
click at [166, 145] on button "End tour" at bounding box center [154, 146] width 31 height 13
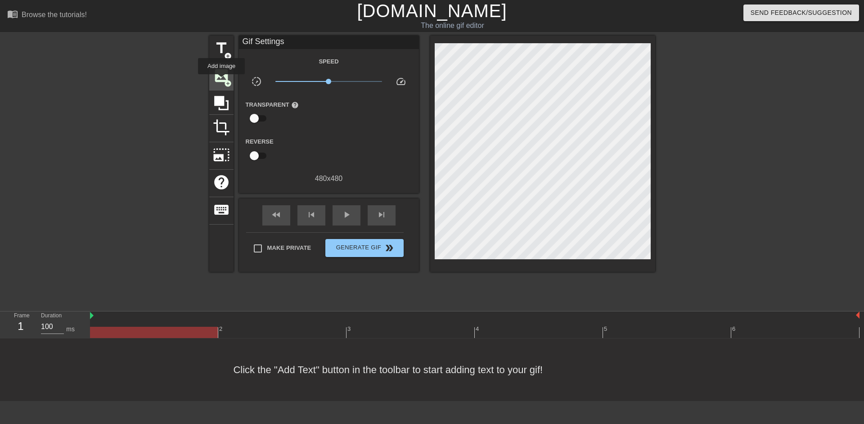
click at [221, 81] on span "image" at bounding box center [221, 75] width 17 height 17
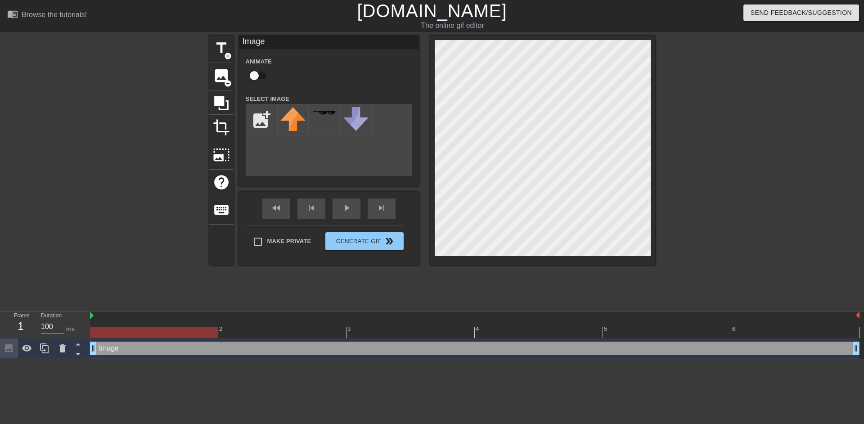
click at [258, 78] on input "checkbox" at bounding box center [253, 75] width 51 height 17
checkbox input "true"
click at [263, 117] on input "file" at bounding box center [261, 119] width 31 height 31
type input "C:\fakepath\splash 1 (1).png"
click at [301, 127] on img at bounding box center [292, 121] width 25 height 28
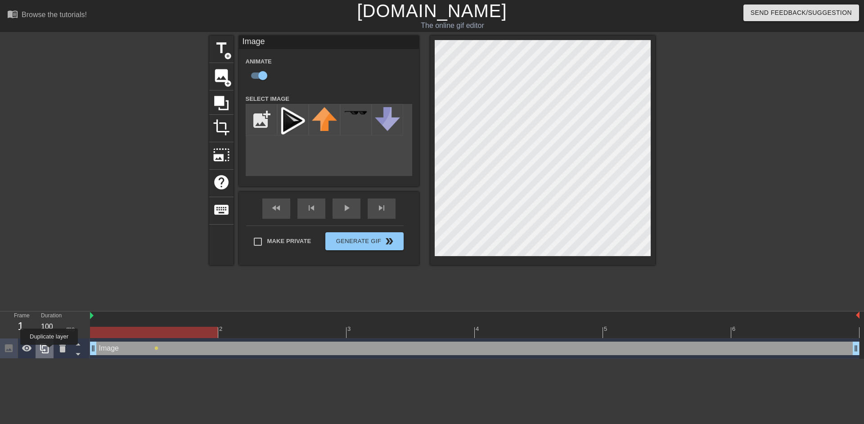
click at [48, 351] on icon at bounding box center [44, 348] width 11 height 11
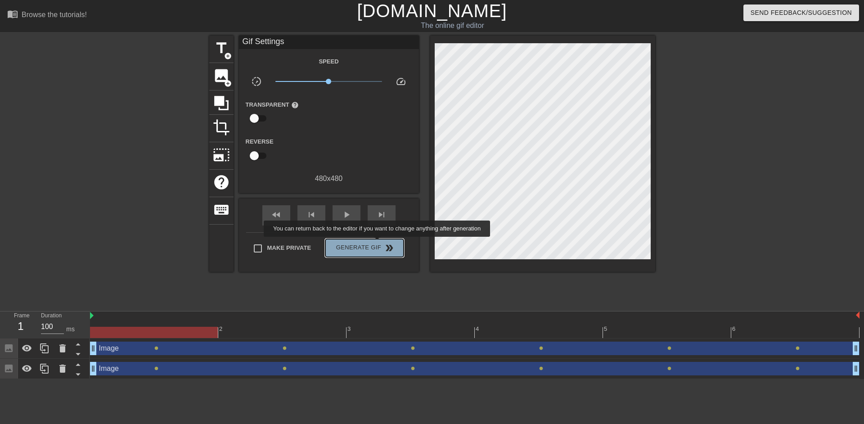
click at [378, 243] on span "Generate Gif double_arrow" at bounding box center [364, 247] width 71 height 11
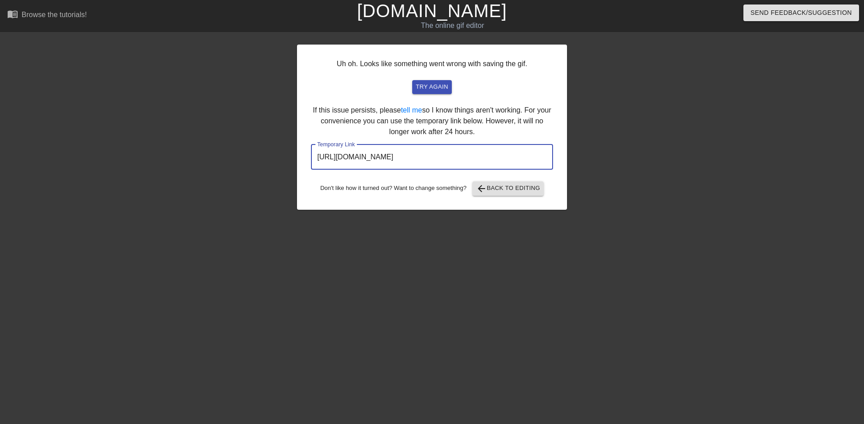
click at [497, 161] on input "https://www.gifntext.com/temp_generations/GVStzG05.gif" at bounding box center [432, 156] width 242 height 25
click at [450, 14] on link "[DOMAIN_NAME]" at bounding box center [432, 11] width 150 height 20
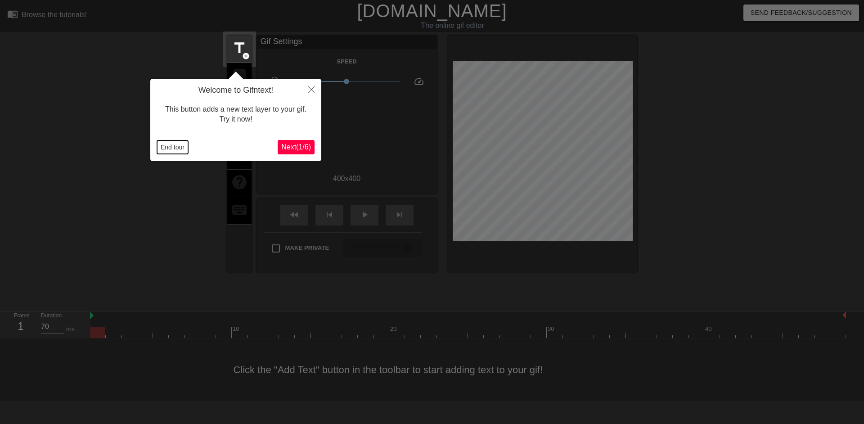
click at [171, 149] on button "End tour" at bounding box center [172, 146] width 31 height 13
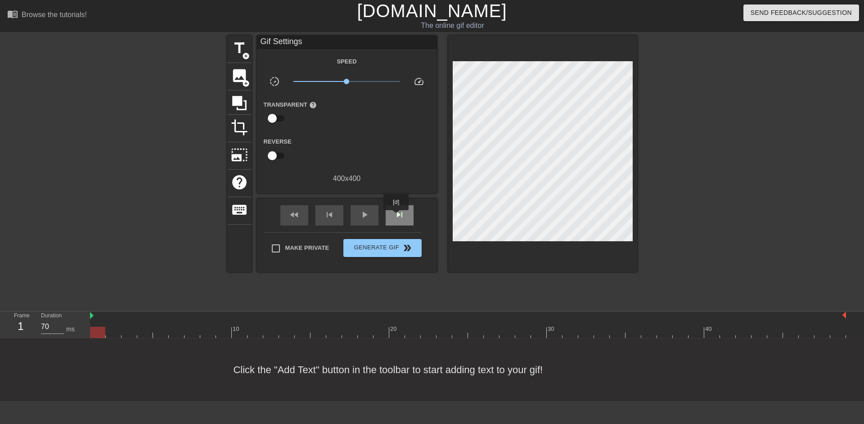
click at [396, 216] on span "skip_next" at bounding box center [399, 214] width 11 height 11
click at [241, 75] on span "image" at bounding box center [239, 75] width 17 height 17
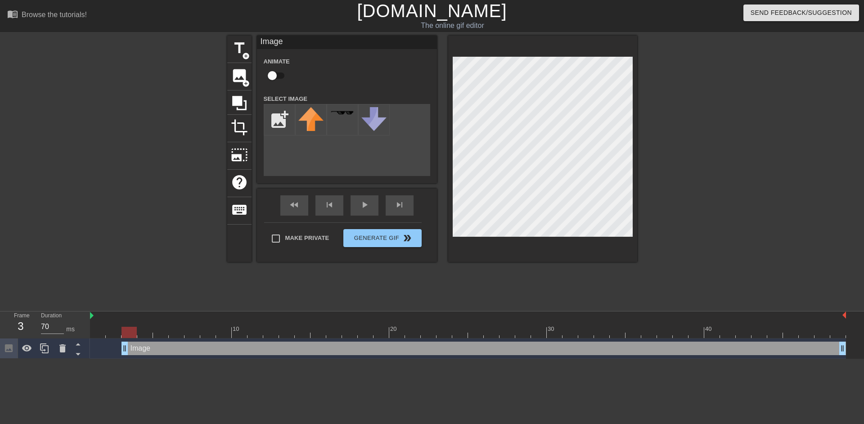
click at [270, 73] on input "checkbox" at bounding box center [271, 75] width 51 height 17
checkbox input "true"
click at [284, 121] on input "file" at bounding box center [279, 119] width 31 height 31
type input "C:\fakepath\splash 1 (1).png"
click at [318, 121] on img at bounding box center [310, 121] width 25 height 28
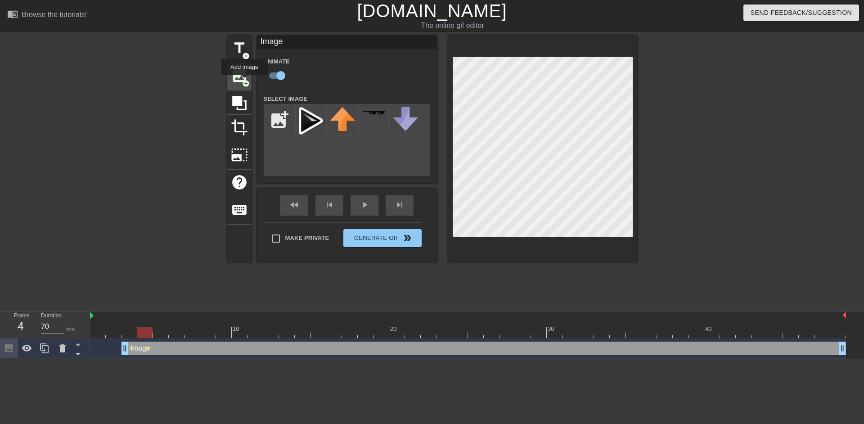
click at [244, 81] on span "add_circle" at bounding box center [246, 84] width 8 height 8
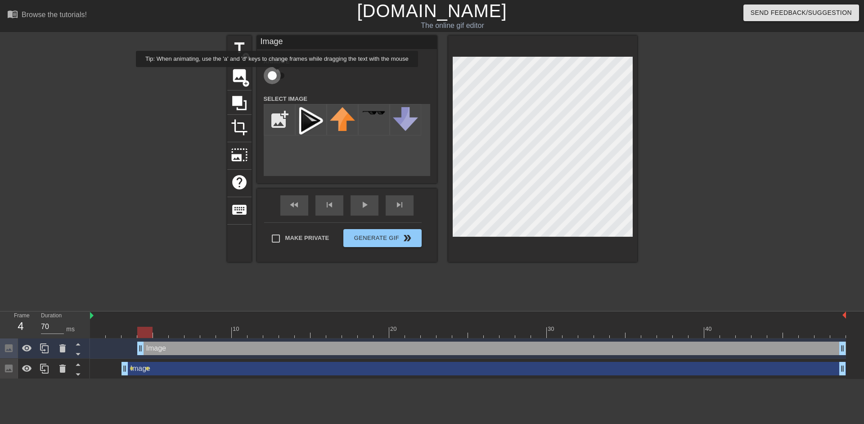
click at [277, 73] on input "checkbox" at bounding box center [271, 75] width 51 height 17
checkbox input "true"
click at [312, 122] on img at bounding box center [310, 121] width 25 height 28
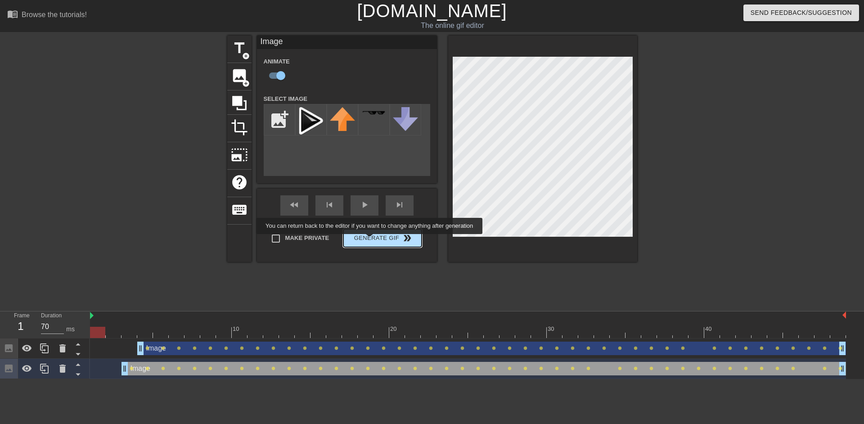
click at [370, 240] on button "Generate Gif double_arrow" at bounding box center [382, 238] width 78 height 18
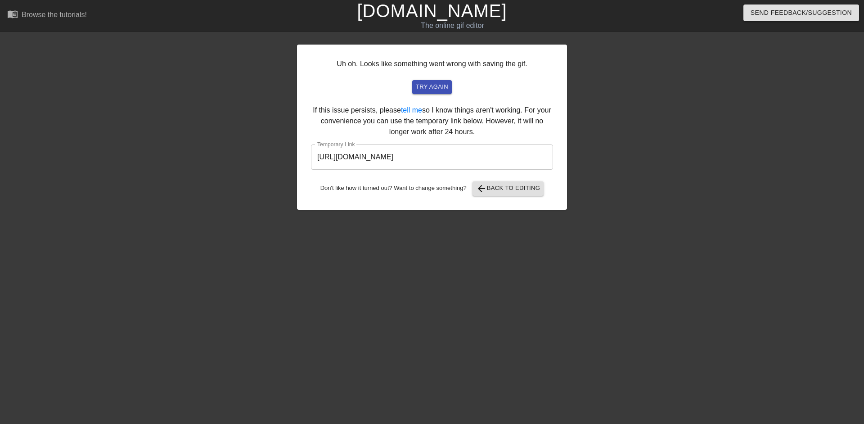
click at [435, 162] on input "[URL][DOMAIN_NAME]" at bounding box center [432, 156] width 242 height 25
